Goal: Task Accomplishment & Management: Complete application form

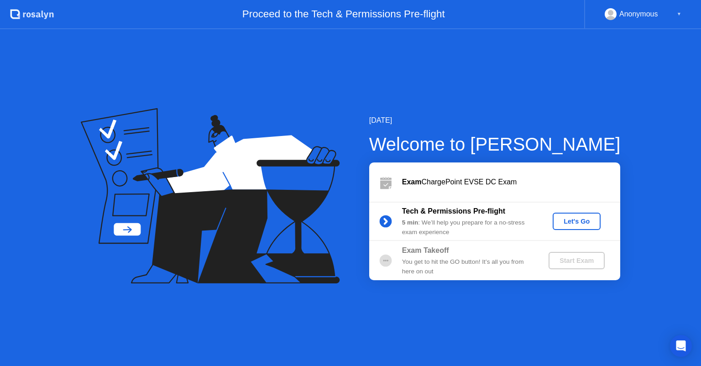
click at [567, 224] on div "Let's Go" at bounding box center [577, 221] width 41 height 7
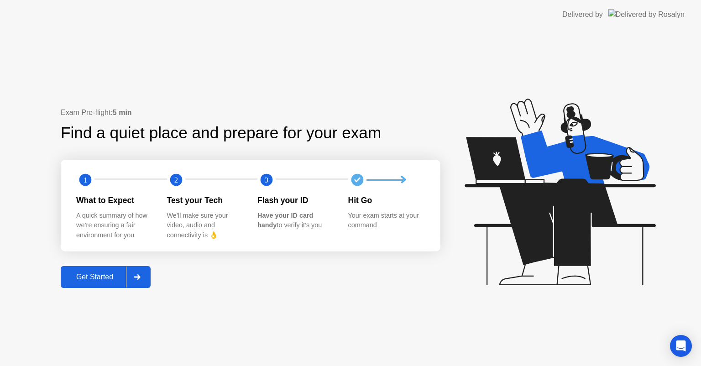
click at [104, 276] on div "Get Started" at bounding box center [94, 277] width 63 height 8
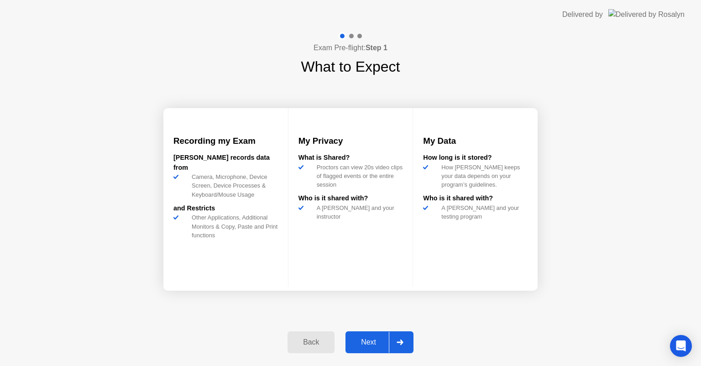
click at [355, 341] on div "Next" at bounding box center [368, 342] width 41 height 8
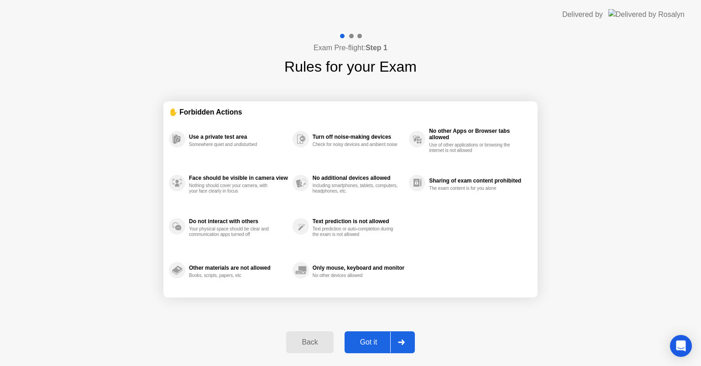
click at [355, 341] on div "Got it" at bounding box center [369, 342] width 43 height 8
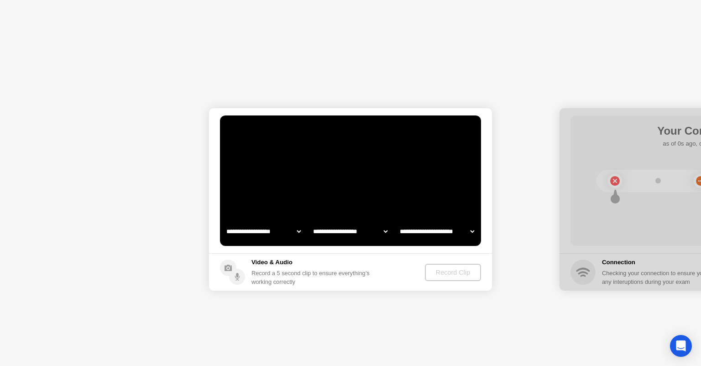
select select "**********"
select select "*******"
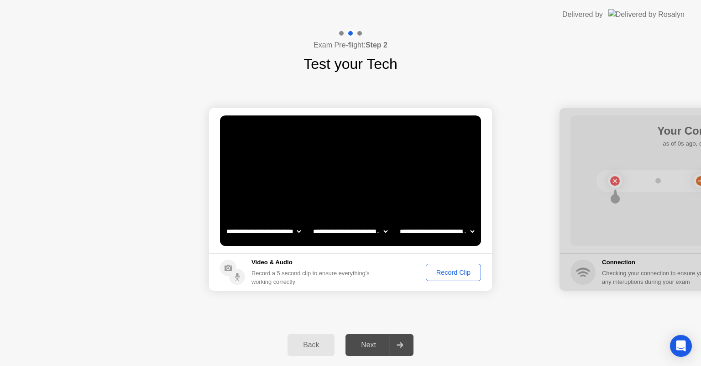
click at [453, 269] on div "Record Clip" at bounding box center [453, 272] width 49 height 7
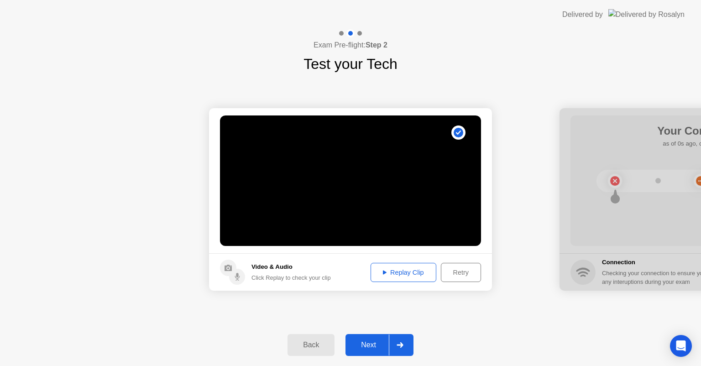
click at [360, 347] on div "Next" at bounding box center [368, 345] width 41 height 8
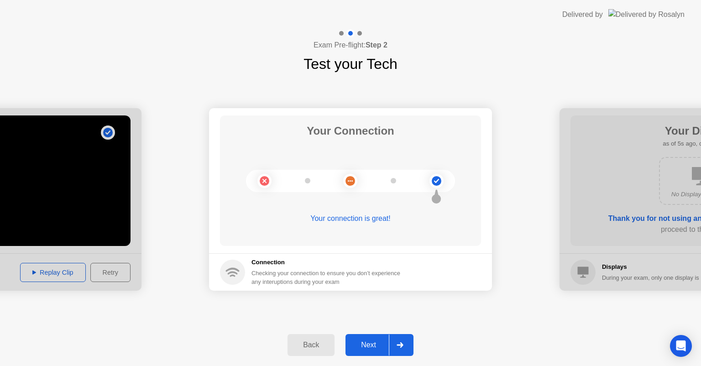
click at [361, 343] on div "Next" at bounding box center [368, 345] width 41 height 8
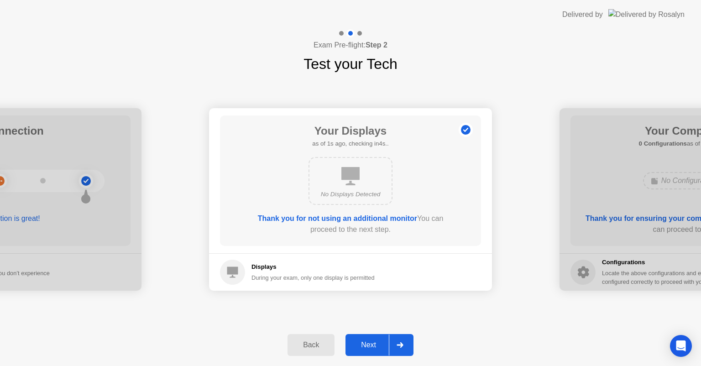
click at [361, 343] on div "Next" at bounding box center [368, 345] width 41 height 8
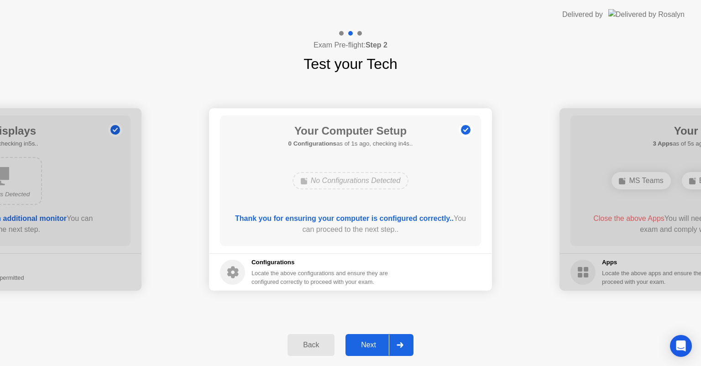
click at [361, 343] on div "Next" at bounding box center [368, 345] width 41 height 8
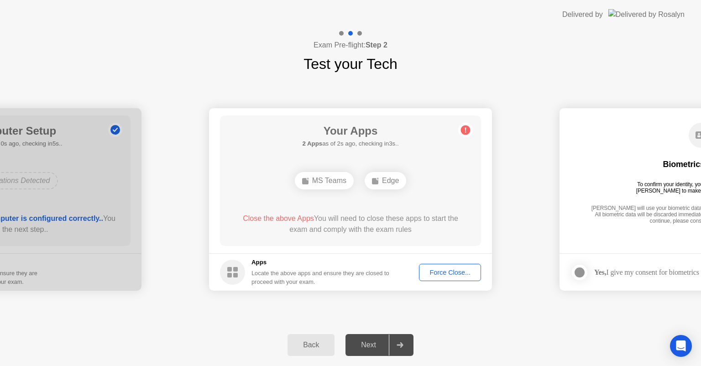
click at [605, 314] on div "**********" at bounding box center [350, 199] width 701 height 249
click at [303, 320] on div "**********" at bounding box center [350, 199] width 701 height 249
click at [429, 273] on div "Force Close..." at bounding box center [450, 272] width 56 height 7
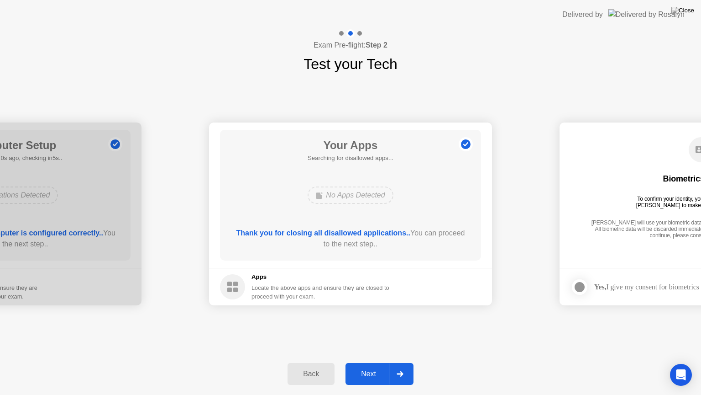
click at [379, 366] on div "Next" at bounding box center [368, 373] width 41 height 8
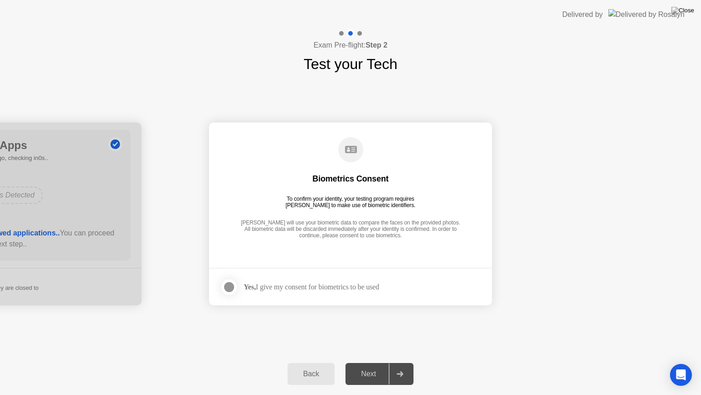
click at [230, 283] on div at bounding box center [229, 286] width 11 height 11
click at [368, 366] on div "Next" at bounding box center [368, 373] width 41 height 8
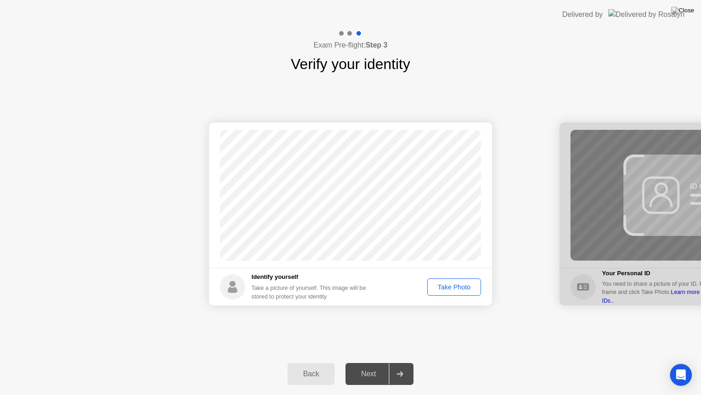
click at [469, 285] on div "Take Photo" at bounding box center [454, 286] width 47 height 7
click at [374, 366] on div "Next" at bounding box center [368, 373] width 41 height 8
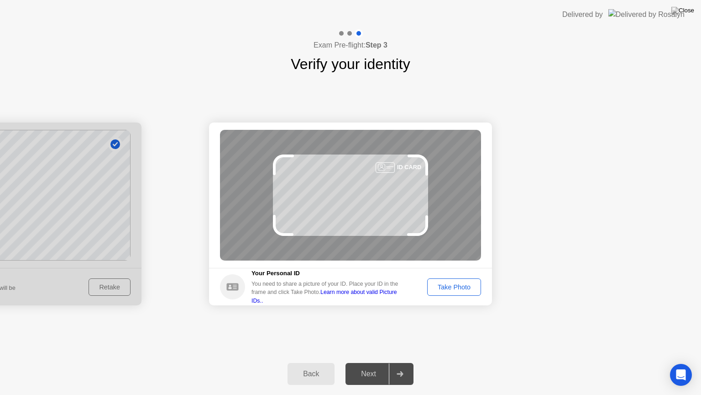
click at [454, 283] on div "Take Photo" at bounding box center [454, 286] width 47 height 7
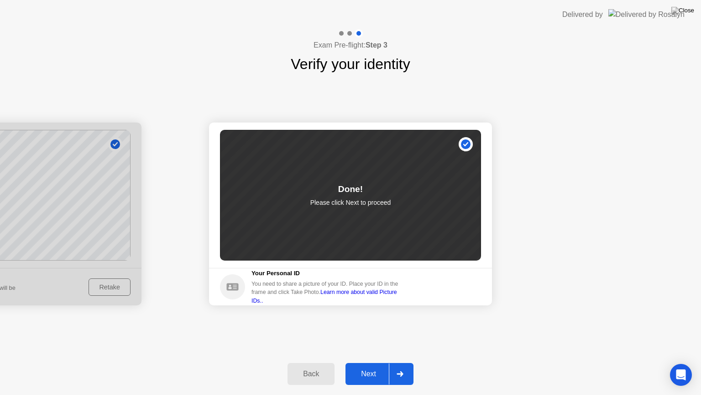
click at [365, 366] on div "Next" at bounding box center [368, 373] width 41 height 8
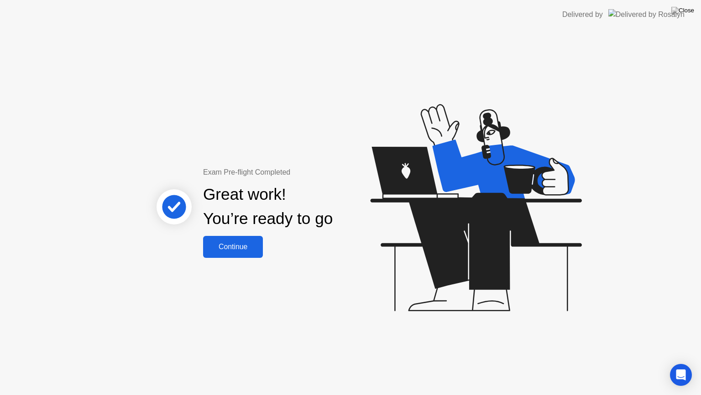
click at [214, 247] on div "Continue" at bounding box center [233, 246] width 54 height 8
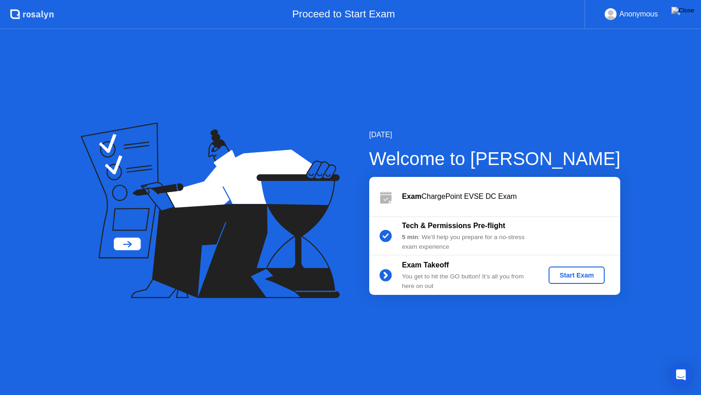
click at [587, 275] on div "Start Exam" at bounding box center [577, 274] width 49 height 7
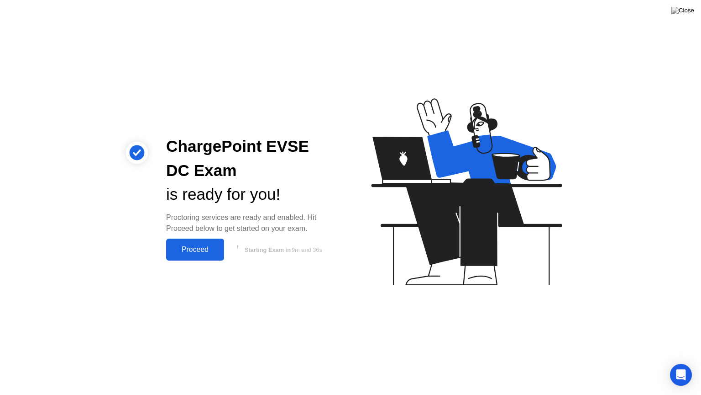
click at [191, 249] on div "Proceed" at bounding box center [195, 249] width 53 height 8
